Goal: Navigation & Orientation: Find specific page/section

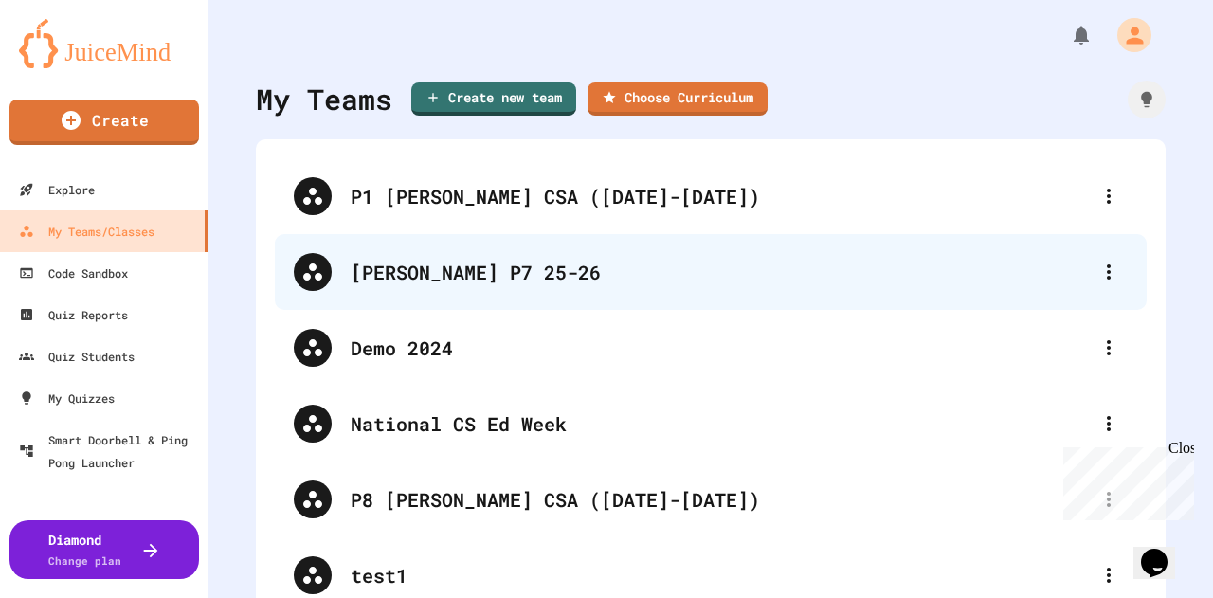
click at [738, 285] on div "[PERSON_NAME] P7 25-26" at bounding box center [719, 272] width 739 height 28
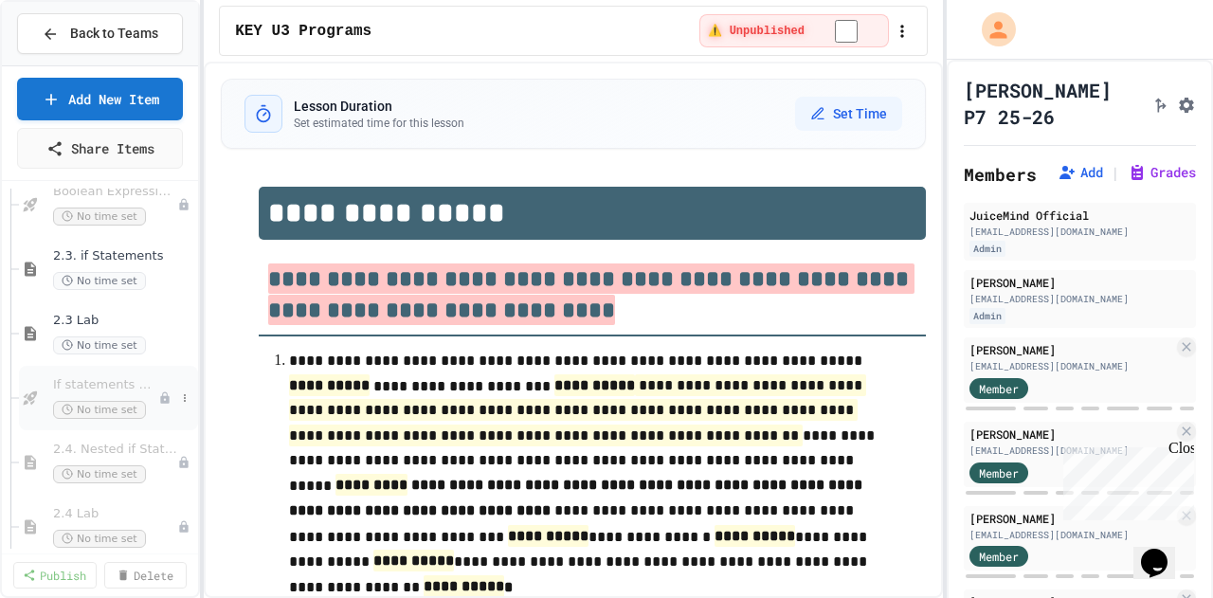
scroll to position [737, 0]
click at [116, 451] on span "2.4. Nested if Statements" at bounding box center [105, 448] width 105 height 16
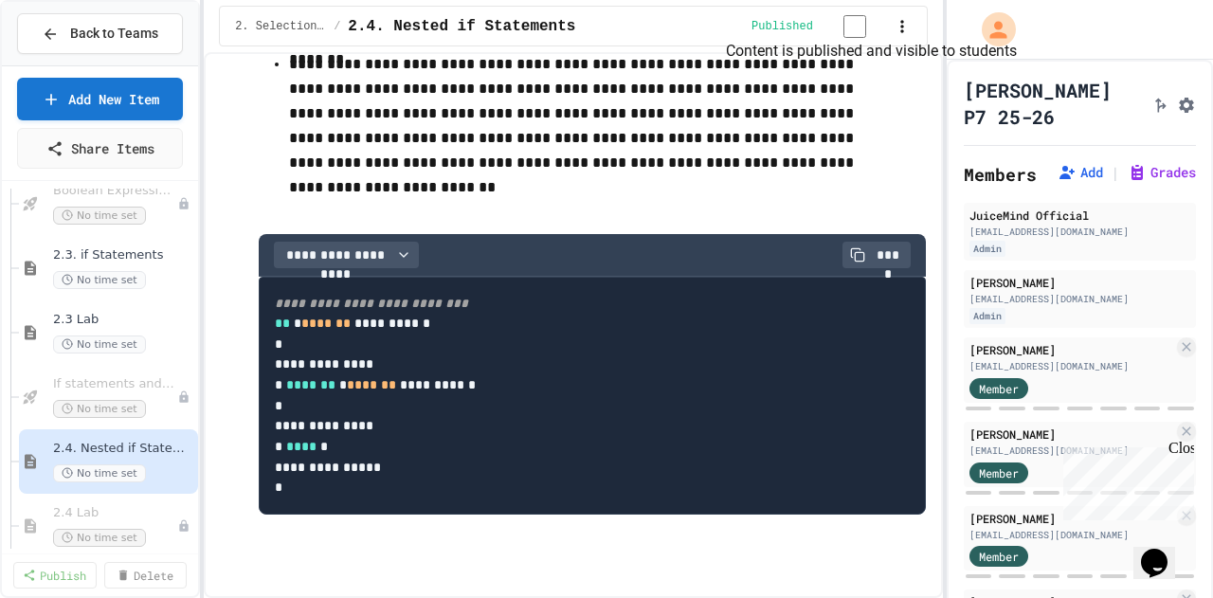
scroll to position [9990, 0]
click at [1177, 105] on icon "Assignment Settings" at bounding box center [1186, 105] width 19 height 19
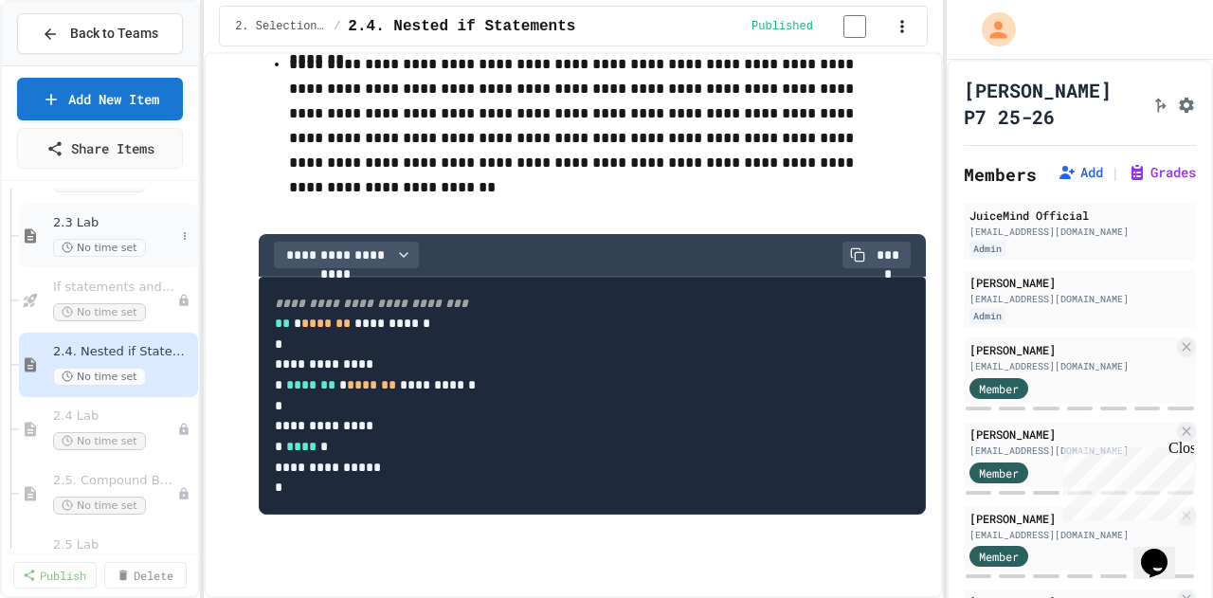
scroll to position [835, 0]
click at [130, 410] on span "2.4 Lab" at bounding box center [105, 414] width 105 height 16
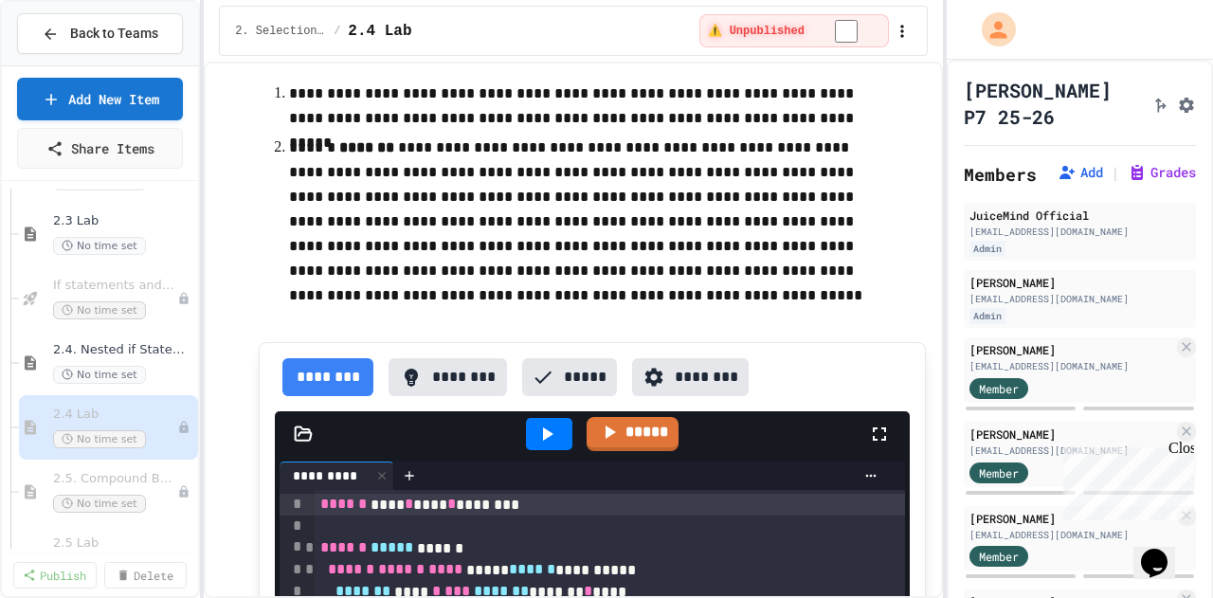
scroll to position [1207, 0]
